Goal: Answer question/provide support

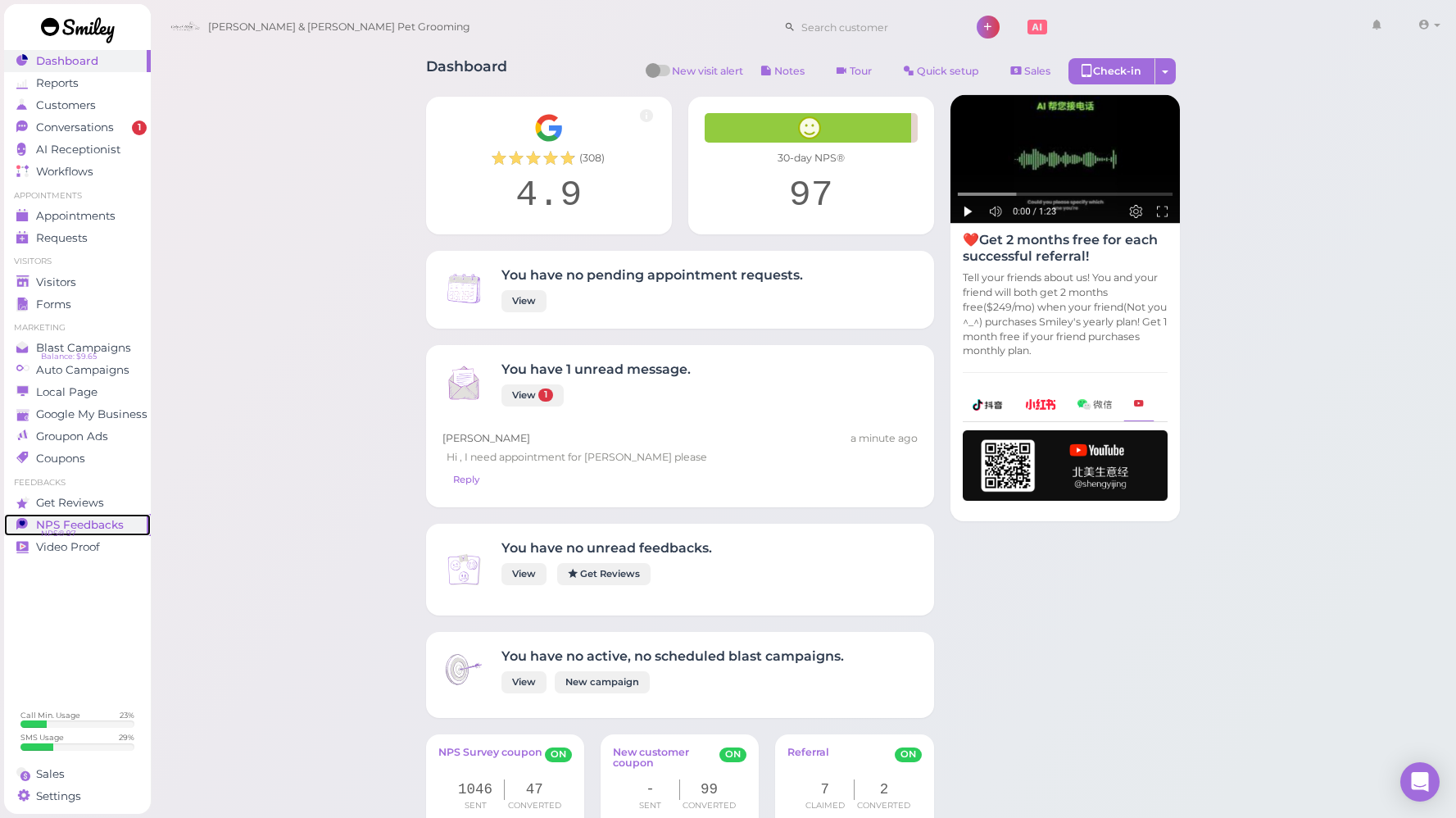
click at [60, 524] on span "NPS Feedbacks" at bounding box center [80, 525] width 88 height 14
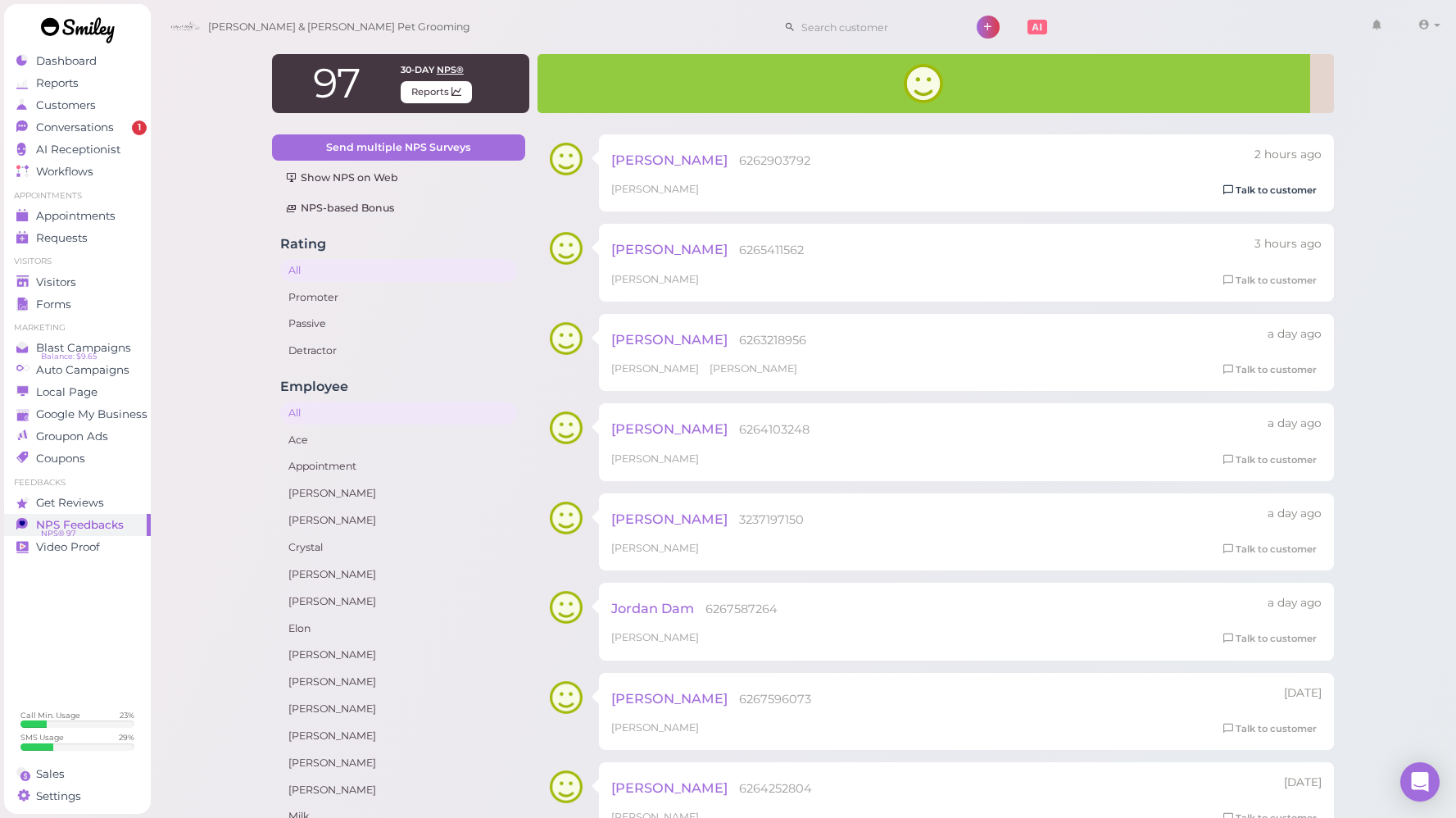
click at [1243, 193] on link "Talk to customer" at bounding box center [1270, 191] width 103 height 18
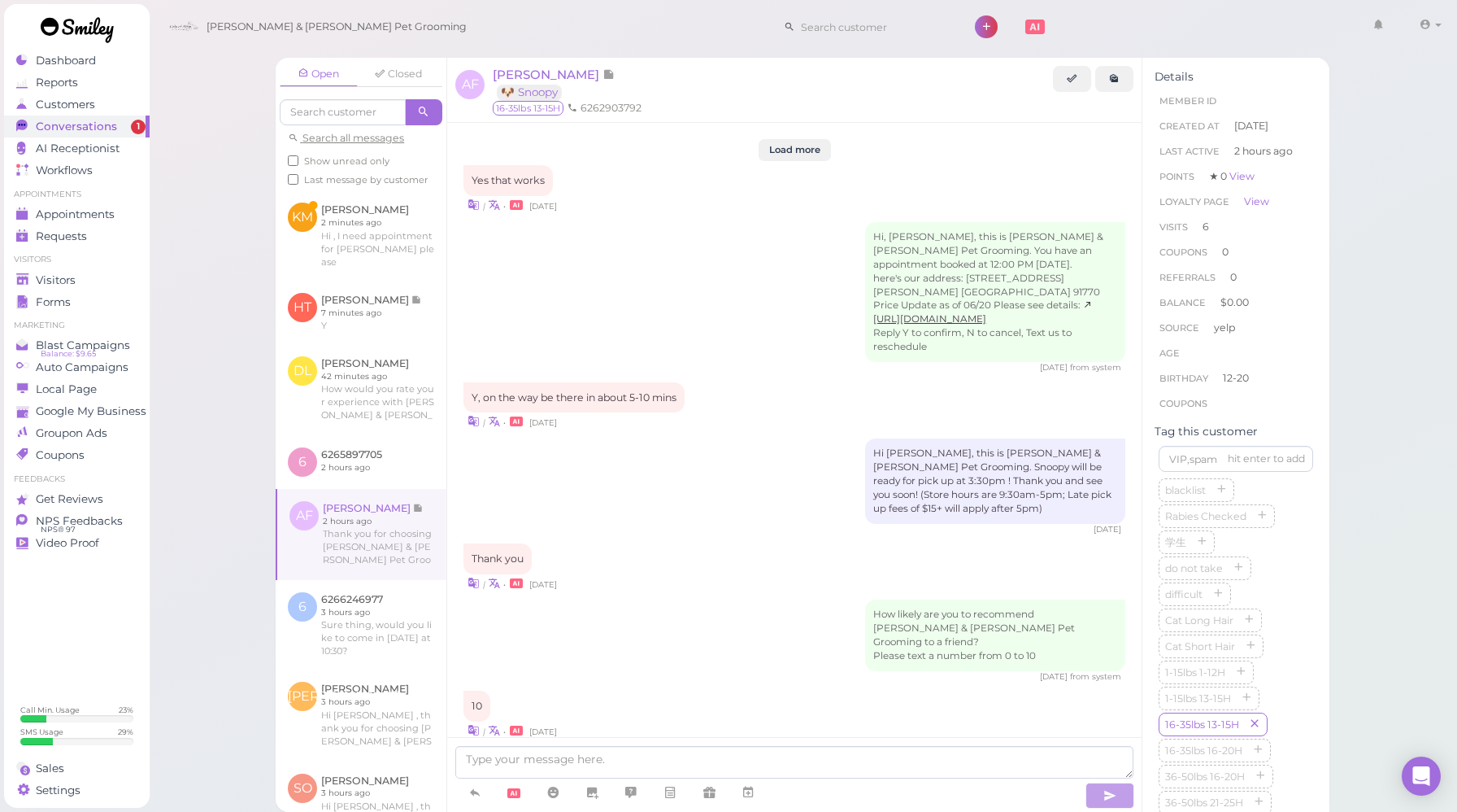
scroll to position [2210, 0]
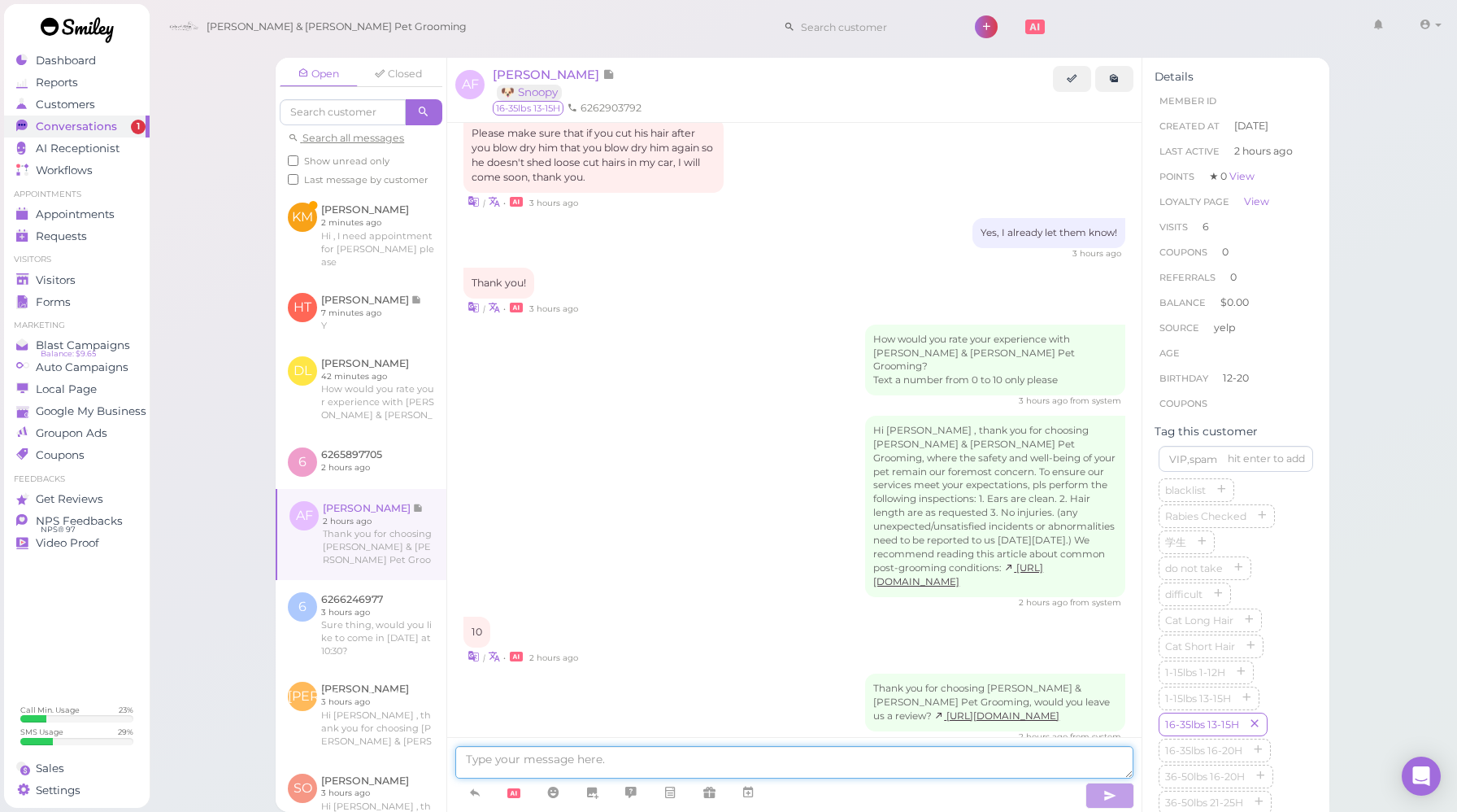
click at [612, 765] on textarea at bounding box center [794, 761] width 678 height 32
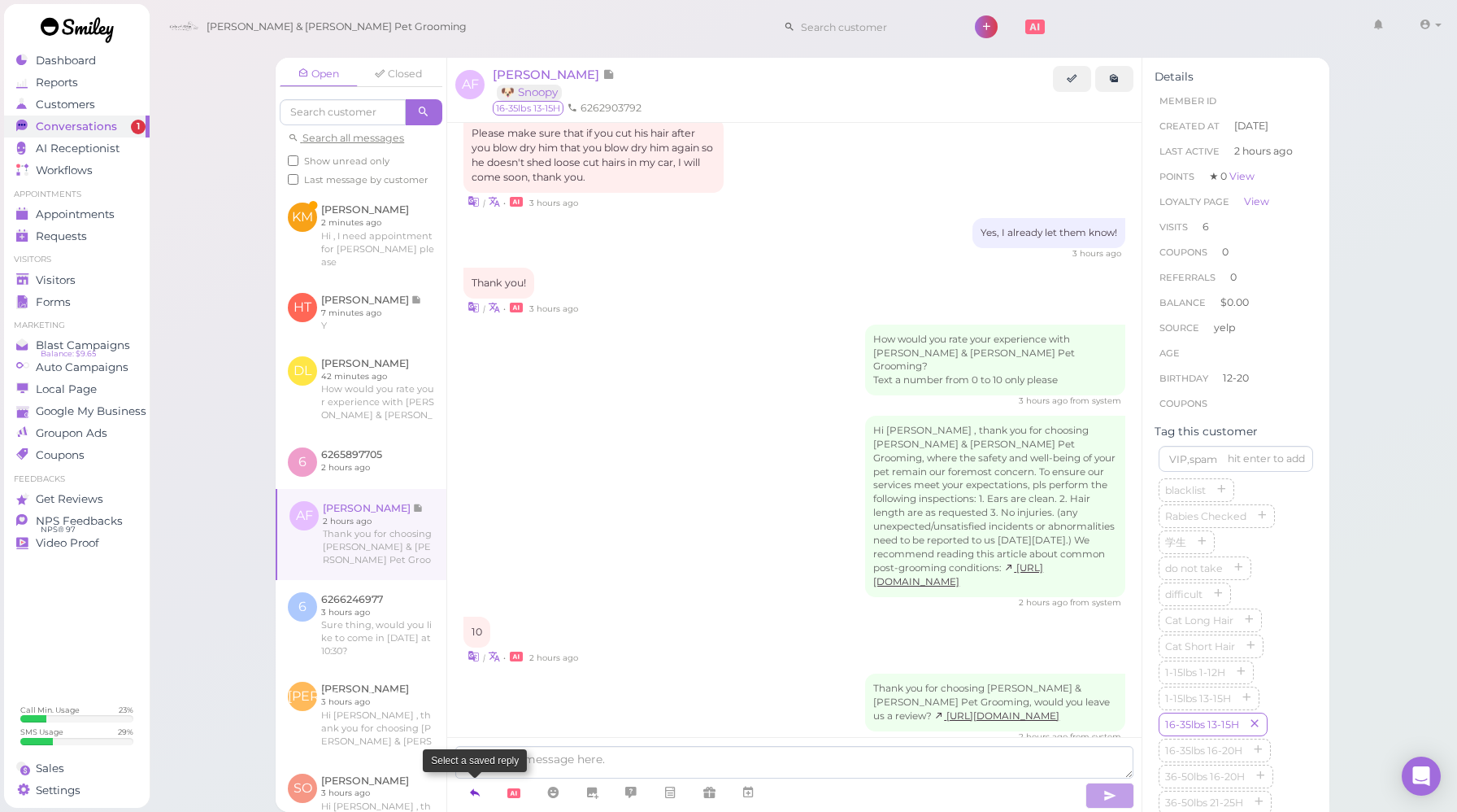
click at [478, 797] on icon at bounding box center [475, 792] width 13 height 17
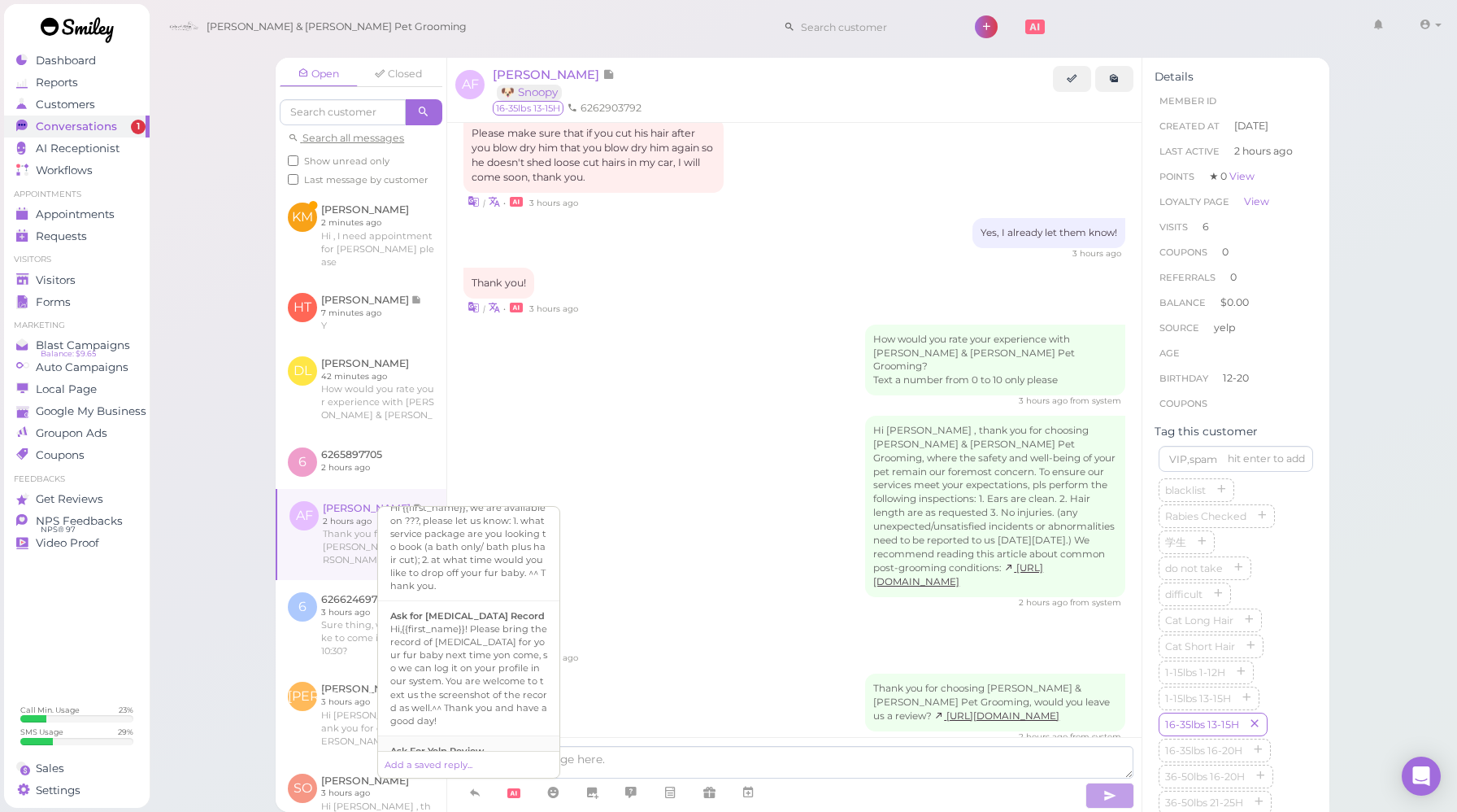
scroll to position [482, 0]
click at [464, 740] on div "Ask For Yelp Review" at bounding box center [469, 746] width 157 height 13
type textarea "Hi {{first_name}}, we're deeply grateful for your acknowledgement of our effort…"
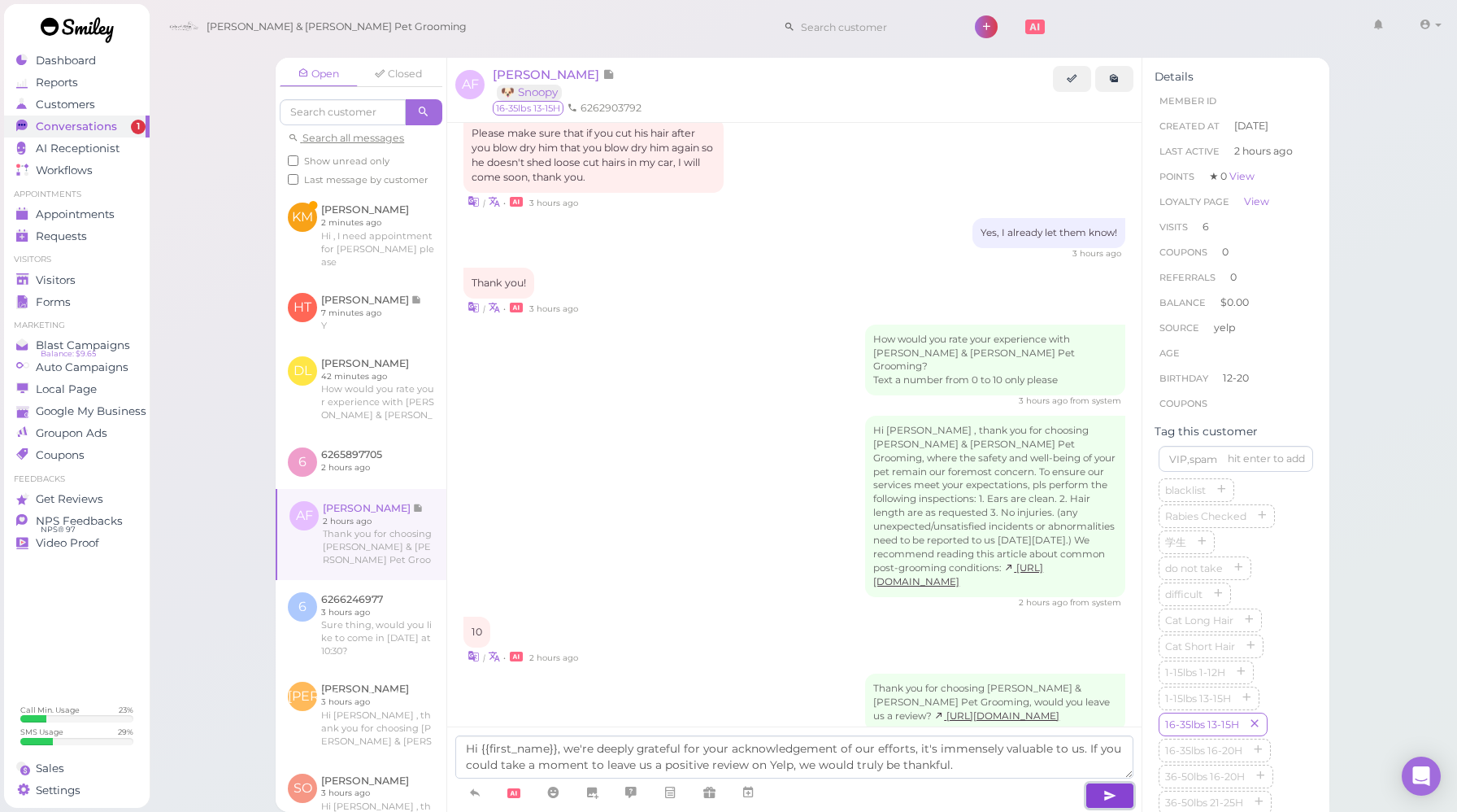
click at [1096, 787] on button "button" at bounding box center [1110, 795] width 49 height 26
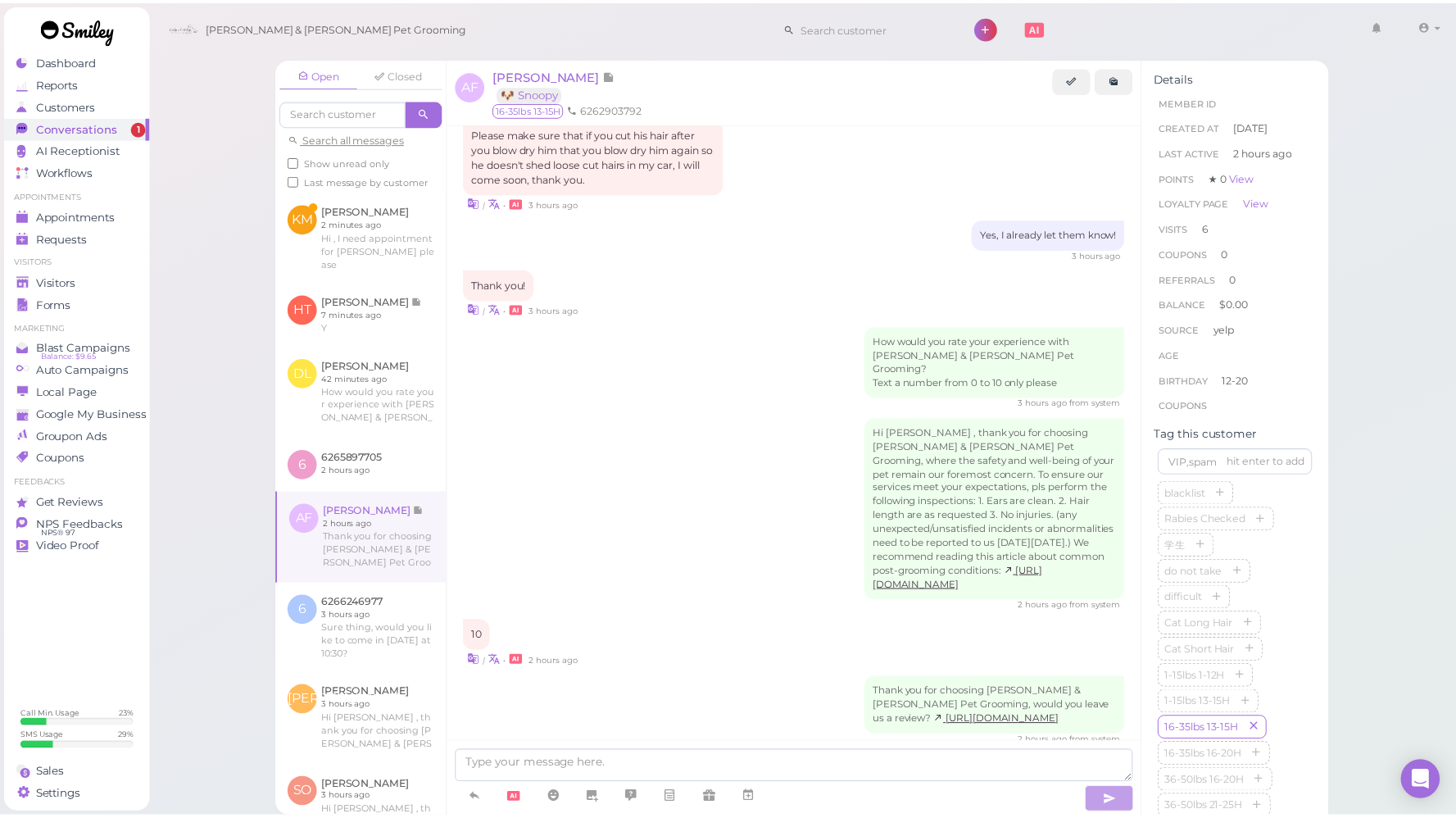
scroll to position [2320, 0]
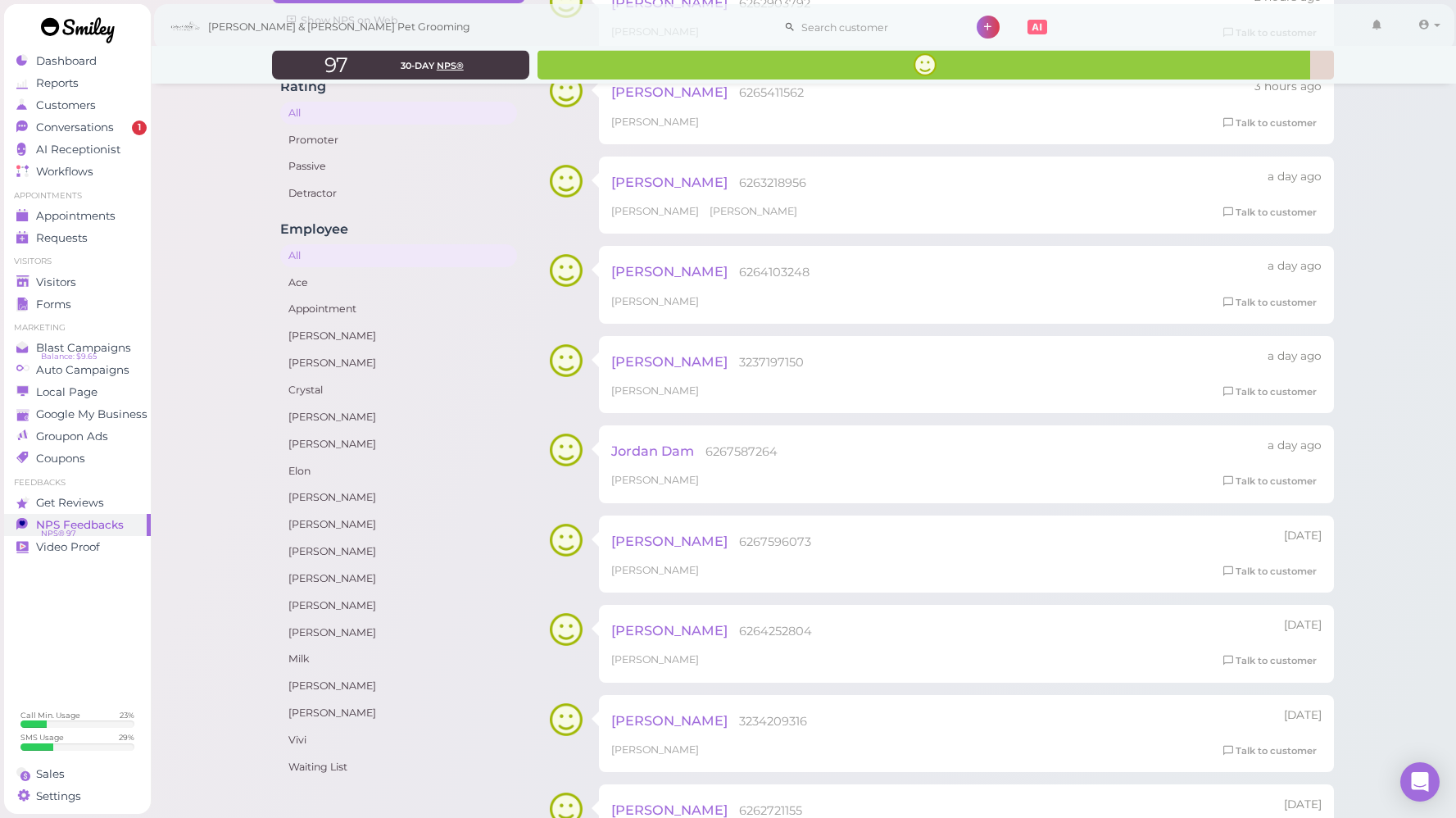
scroll to position [167, 0]
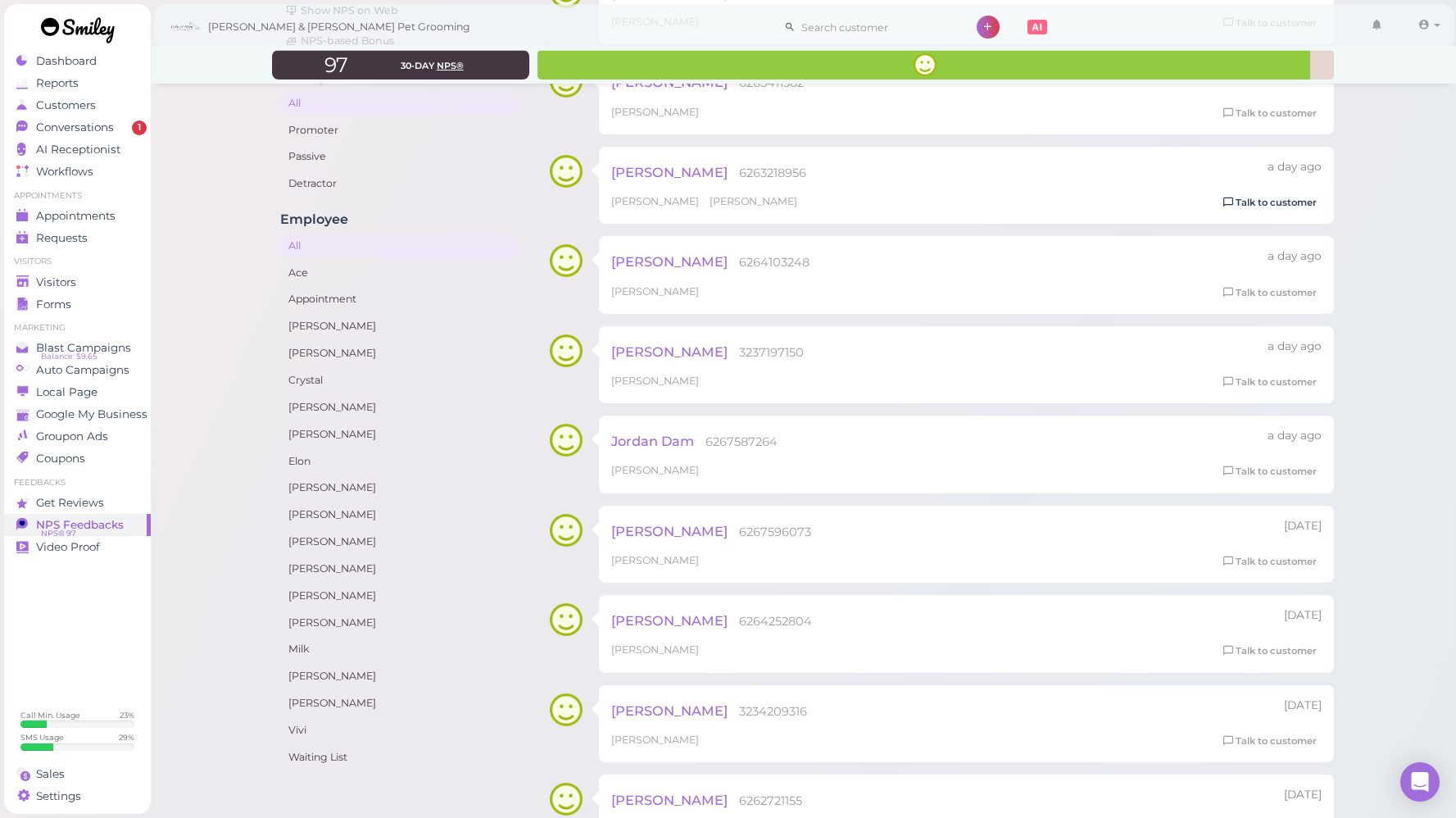
click at [1311, 204] on link "Talk to customer" at bounding box center [1270, 203] width 103 height 18
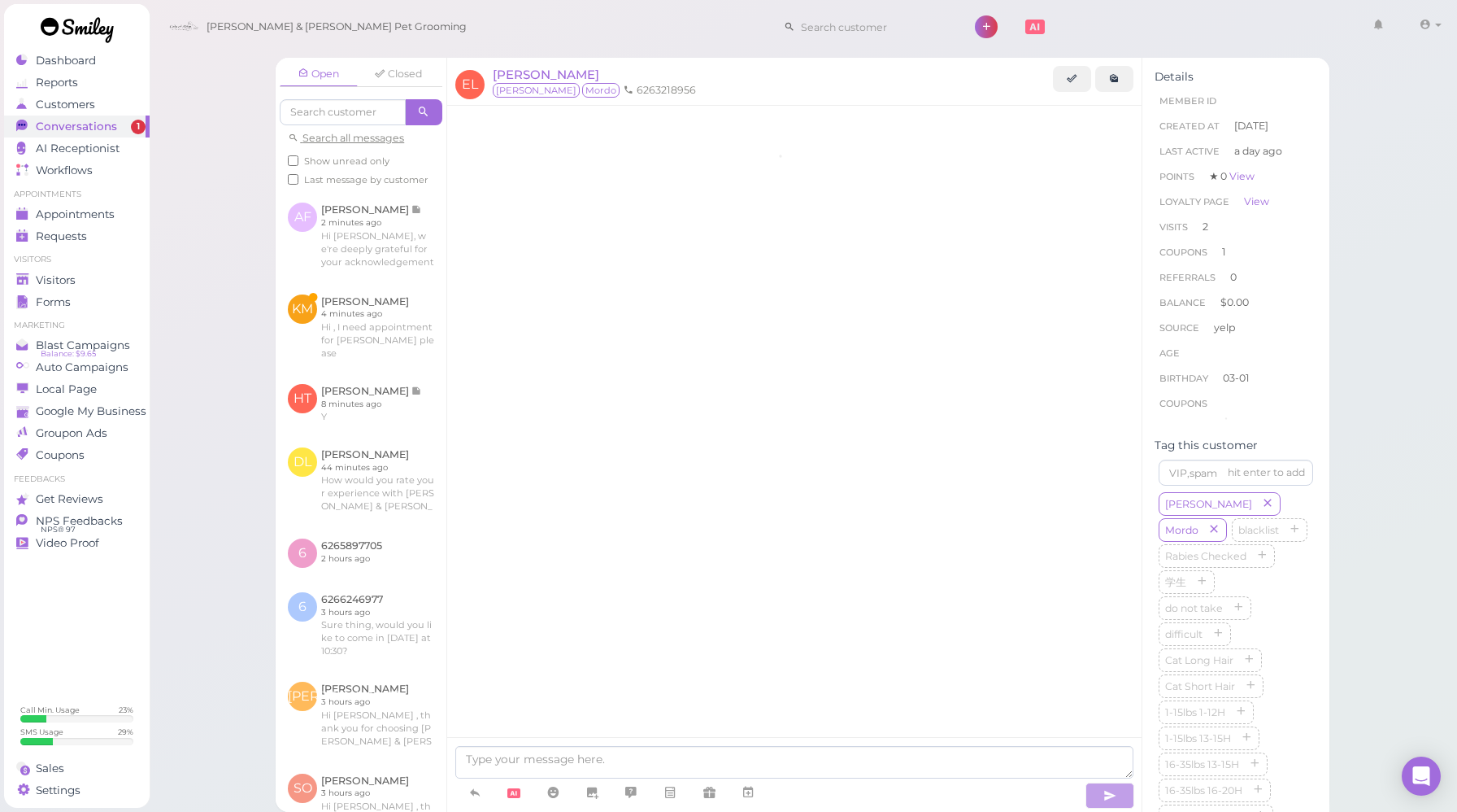
scroll to position [1419, 0]
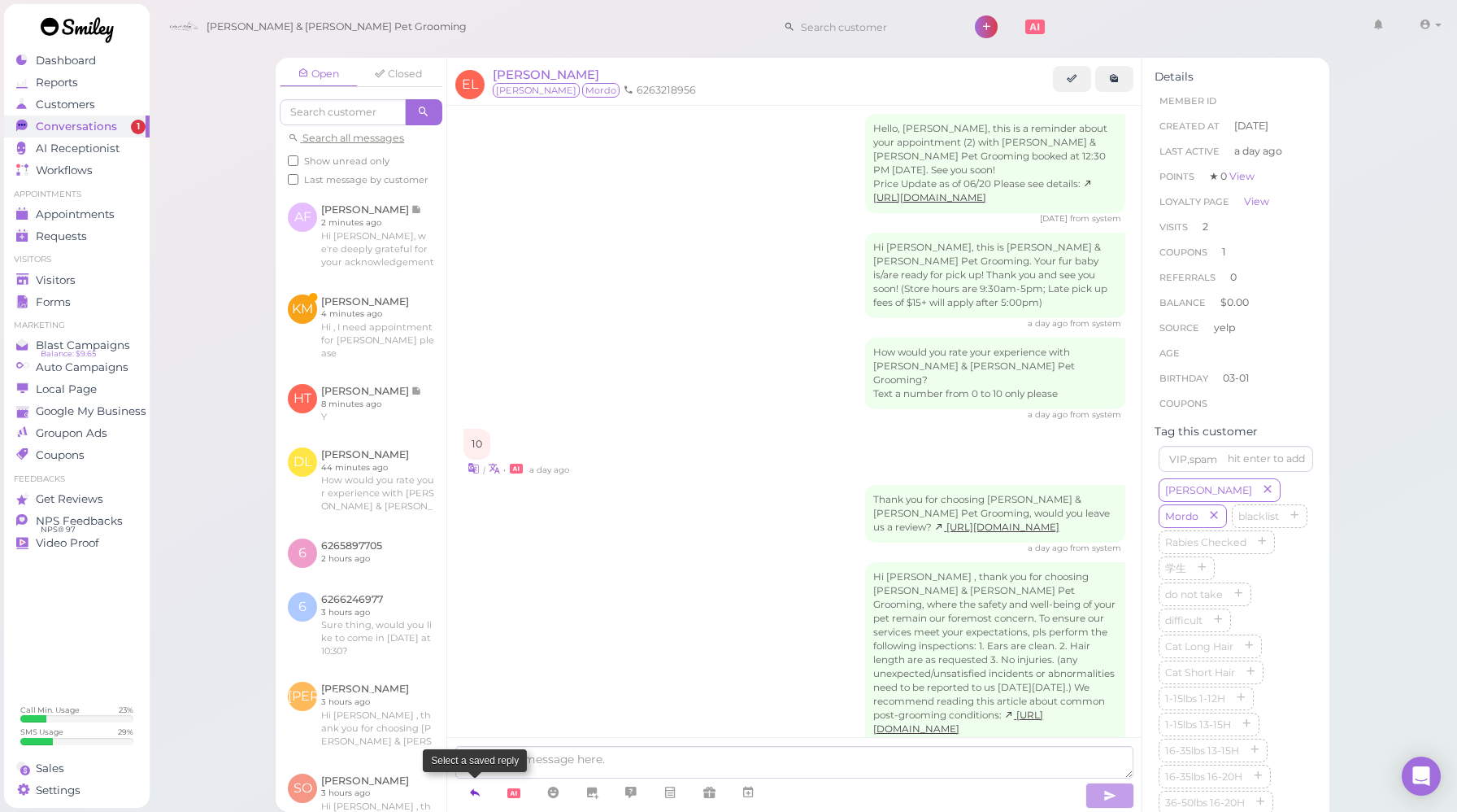
click at [474, 802] on link at bounding box center [475, 792] width 39 height 29
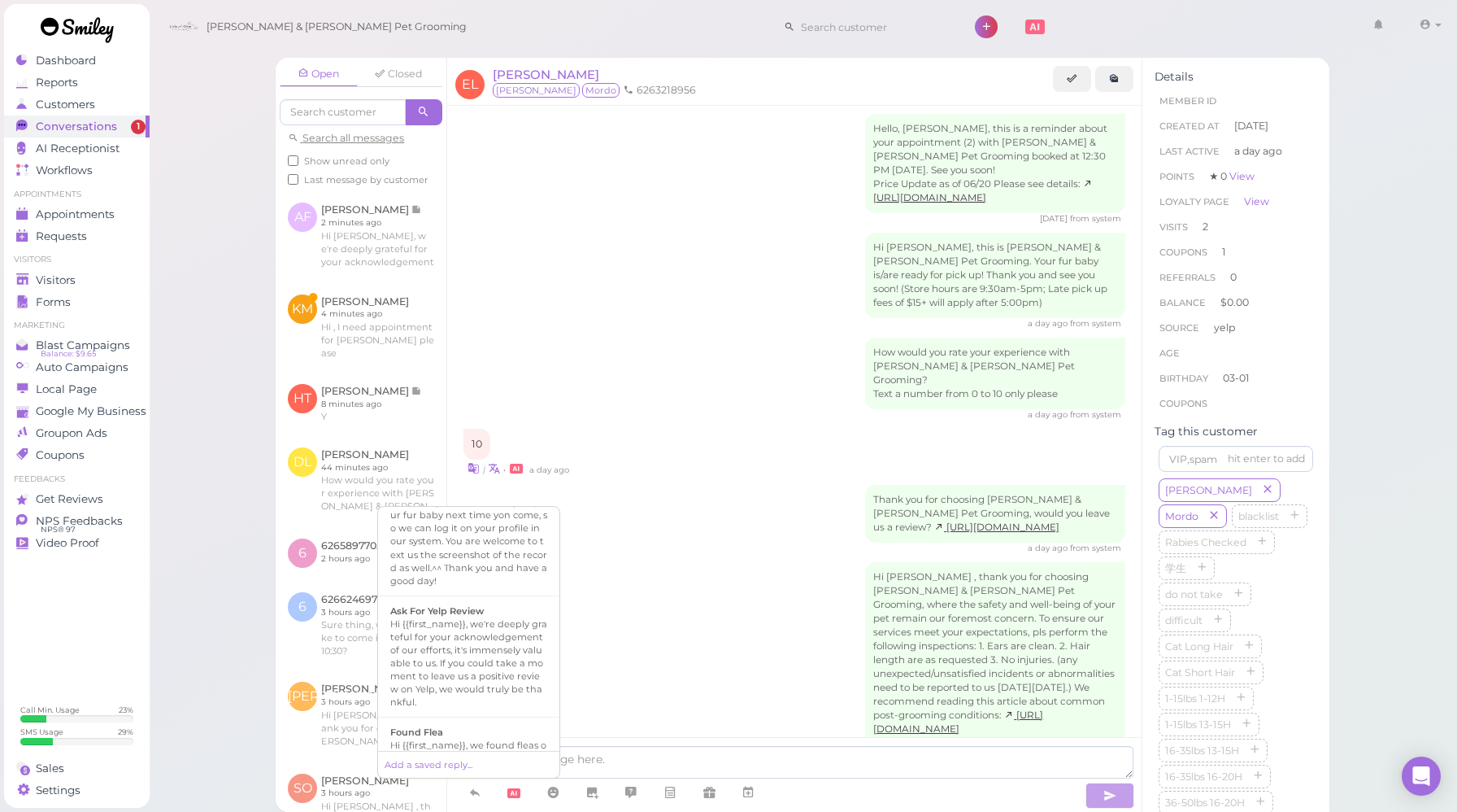
scroll to position [621, 0]
click at [456, 614] on div "Hi {{first_name}}, we're deeply grateful for your acknowledgement of our effort…" at bounding box center [469, 659] width 157 height 91
type textarea "Hi {{first_name}}, we're deeply grateful for your acknowledgement of our effort…"
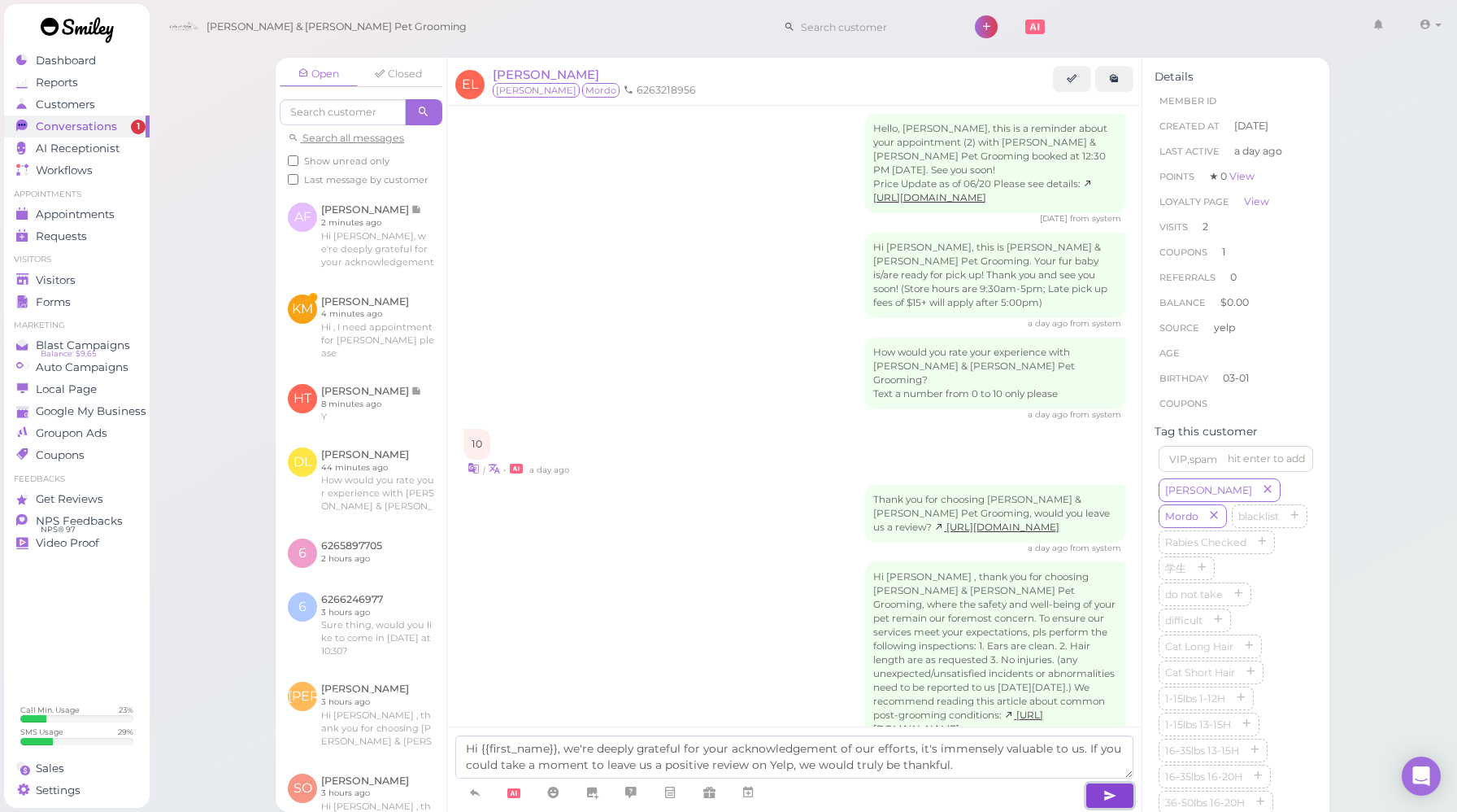
click at [1100, 784] on button "button" at bounding box center [1110, 795] width 49 height 26
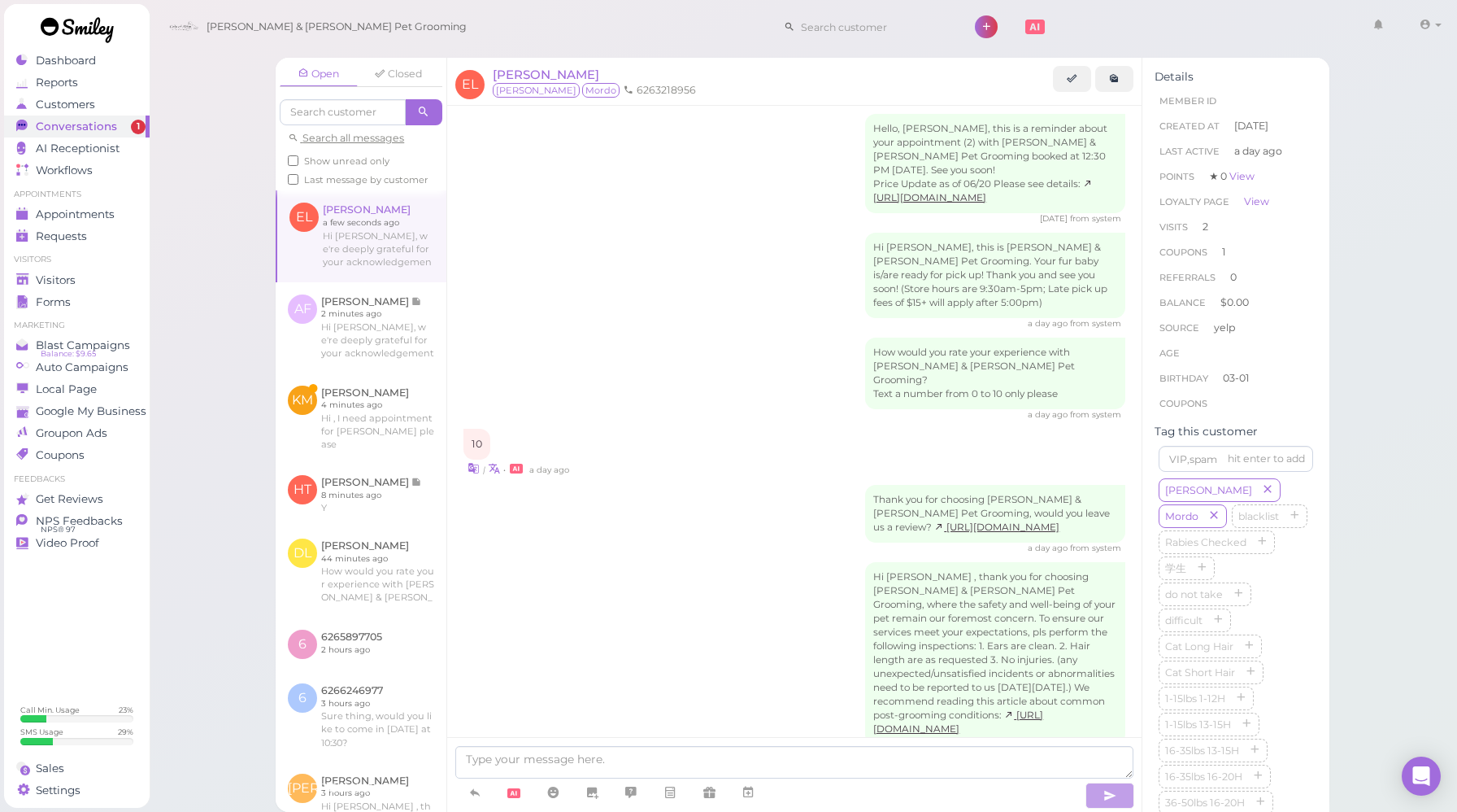
scroll to position [1512, 0]
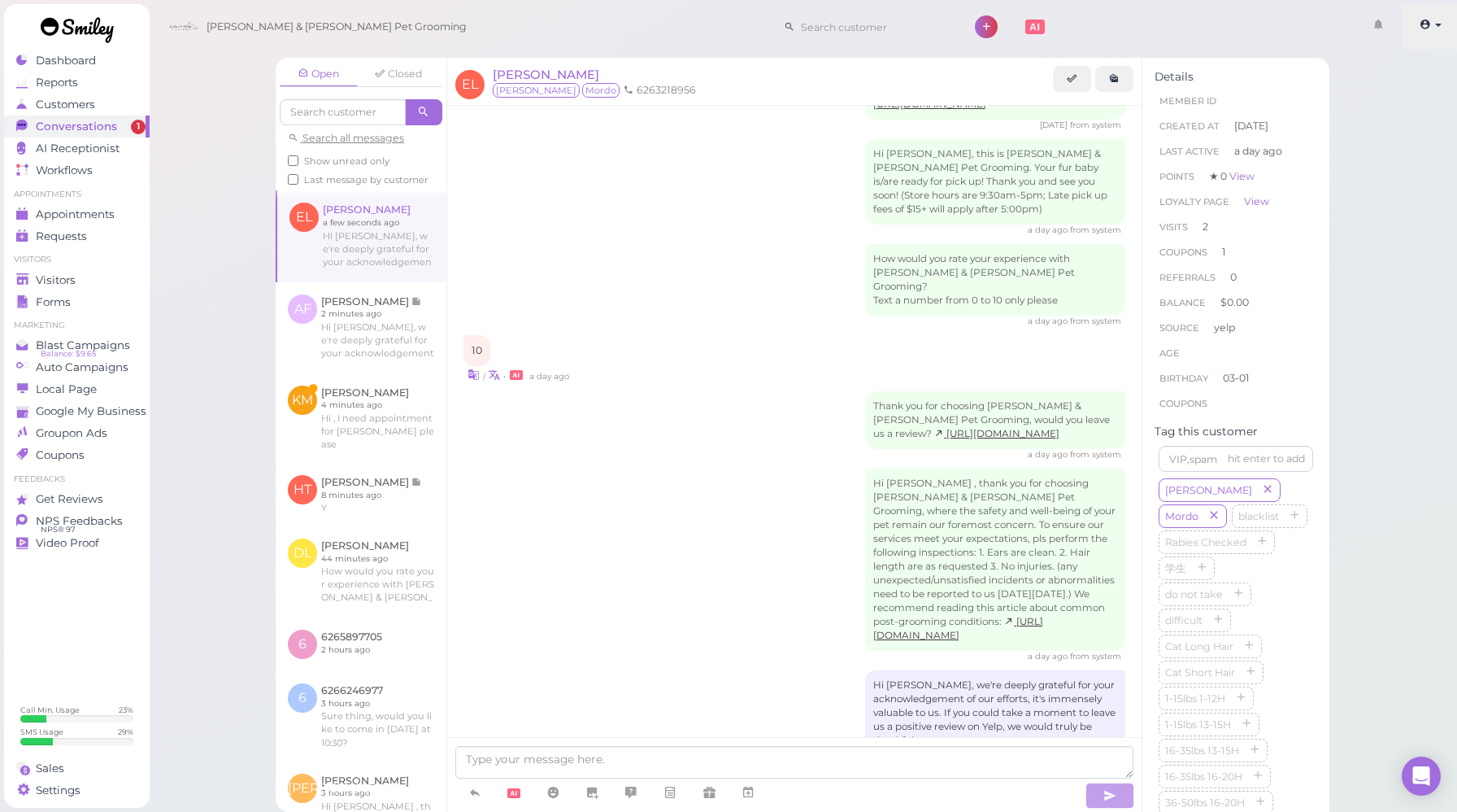
click at [1432, 19] on span at bounding box center [1427, 24] width 14 height 12
click at [1377, 124] on link "Logout" at bounding box center [1393, 122] width 133 height 19
